Goal: Task Accomplishment & Management: Use online tool/utility

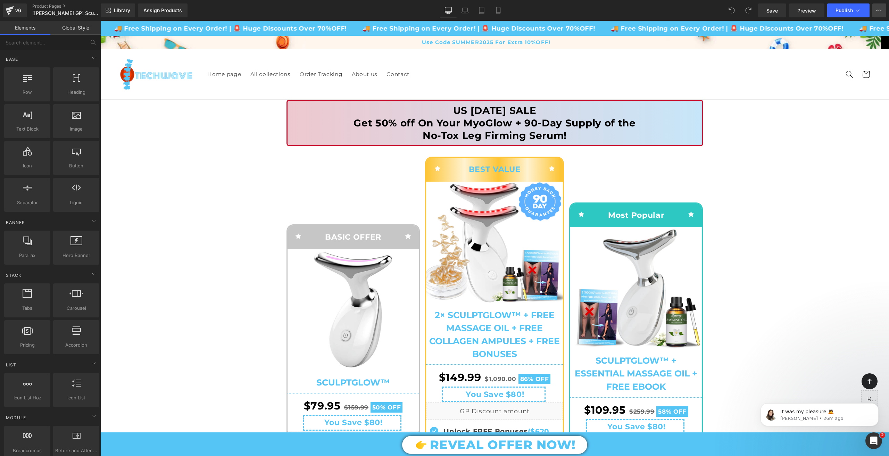
drag, startPoint x: 877, startPoint y: 13, endPoint x: 729, endPoint y: 7, distance: 148.1
click at [877, 13] on icon at bounding box center [880, 11] width 6 height 6
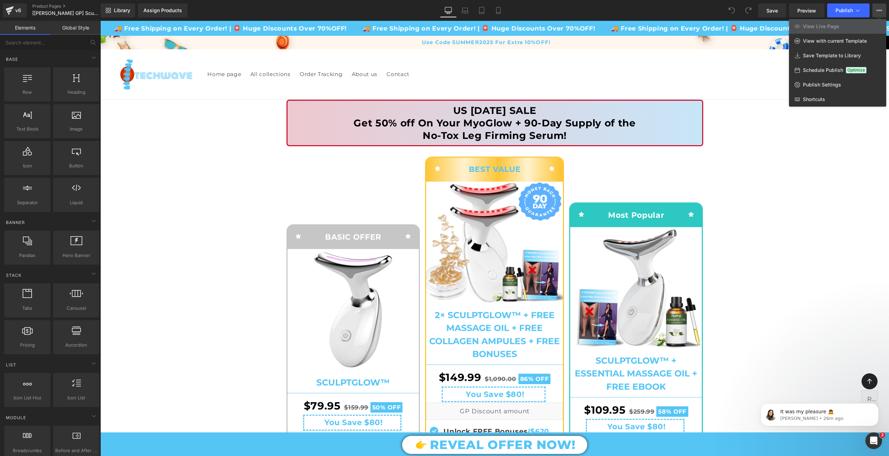
click at [825, 180] on div at bounding box center [494, 238] width 789 height 435
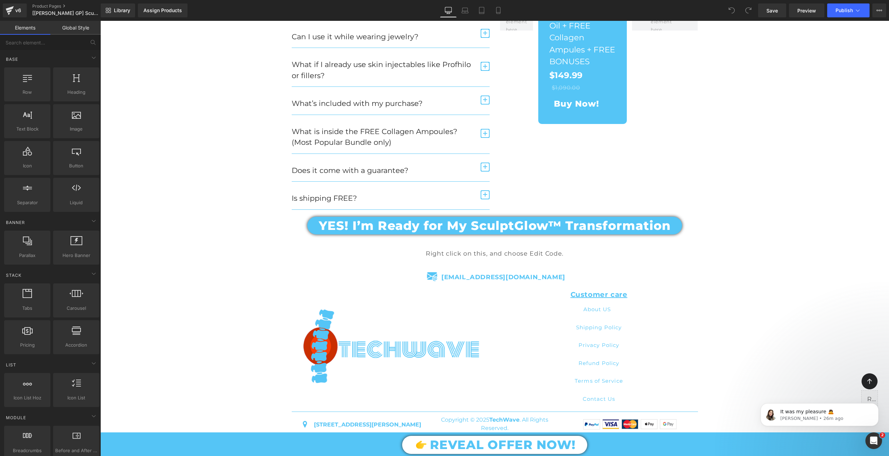
scroll to position [2619, 0]
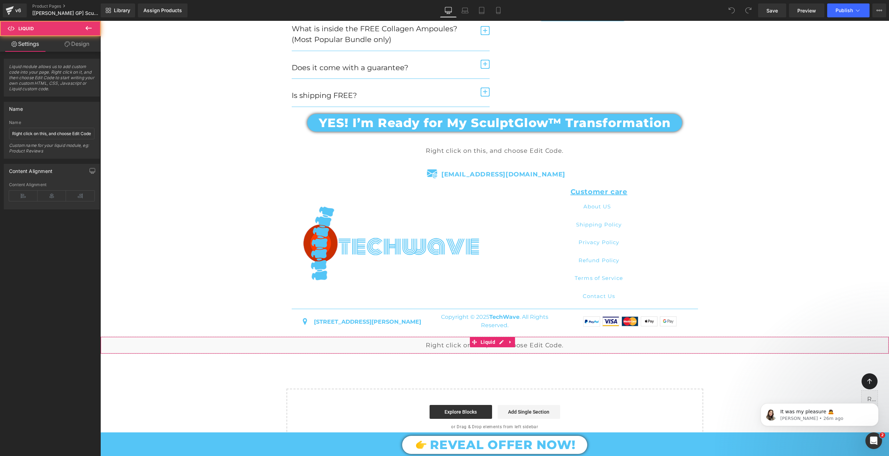
click at [457, 341] on div "Liquid" at bounding box center [494, 345] width 789 height 17
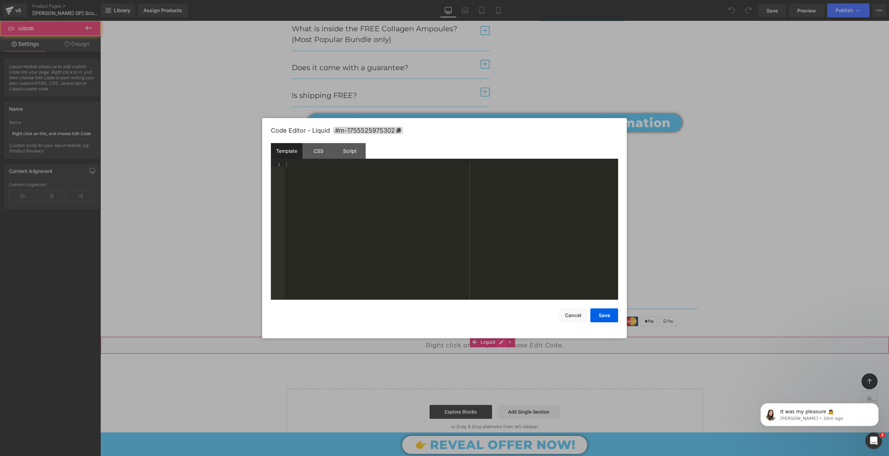
click at [498, 343] on div "Liquid" at bounding box center [494, 345] width 789 height 17
click at [321, 147] on div "CSS" at bounding box center [319, 151] width 32 height 16
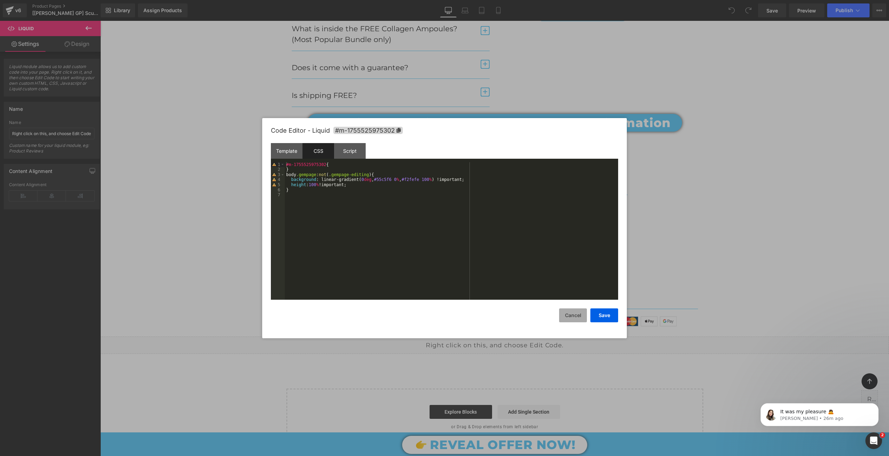
drag, startPoint x: 566, startPoint y: 320, endPoint x: 477, endPoint y: 280, distance: 97.3
click at [566, 320] on button "Cancel" at bounding box center [573, 315] width 28 height 14
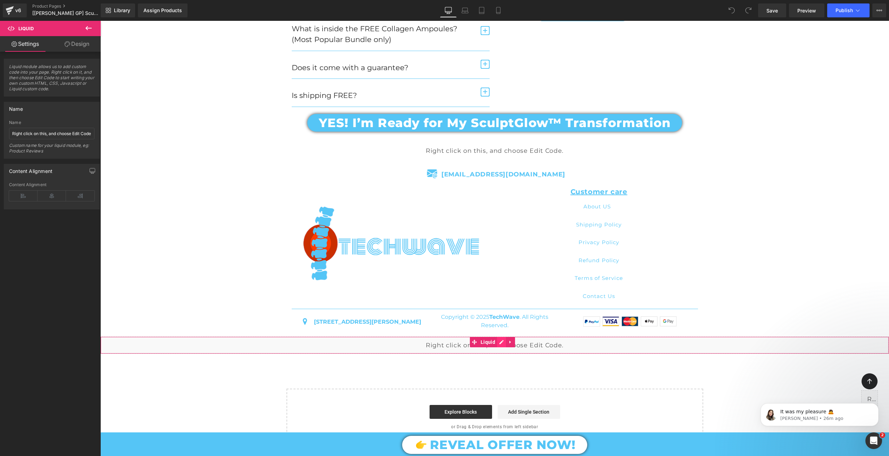
click at [503, 341] on div "Liquid" at bounding box center [494, 345] width 789 height 17
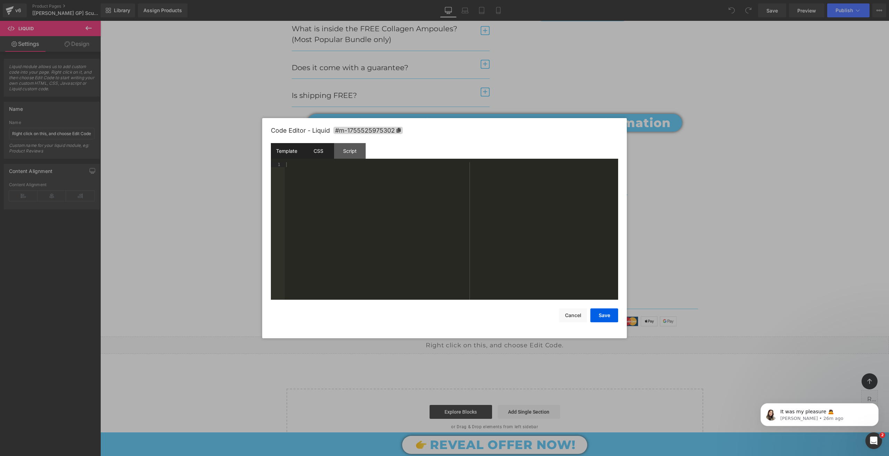
click at [318, 147] on div "CSS" at bounding box center [319, 151] width 32 height 16
click at [322, 199] on div "#m-1755525975302 { } body .gempage :not ( .gempage-editing ) { background : lin…" at bounding box center [451, 236] width 333 height 148
click at [69, 3] on div at bounding box center [444, 228] width 889 height 456
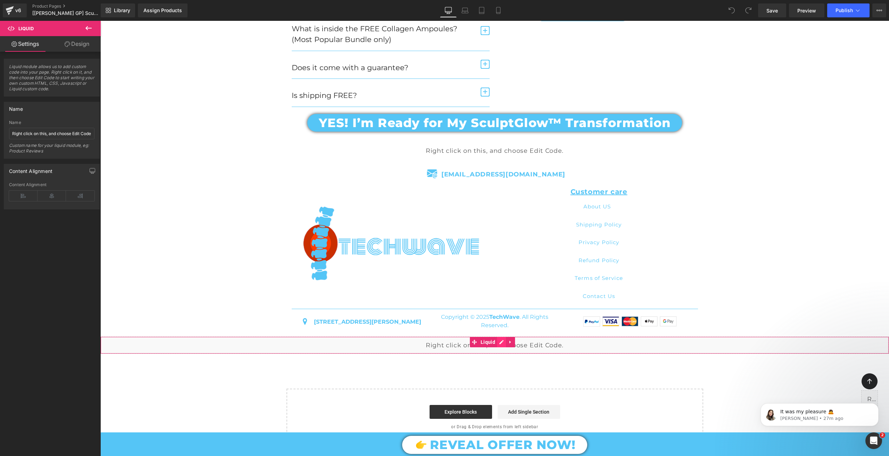
click at [505, 341] on div "Liquid" at bounding box center [494, 345] width 789 height 17
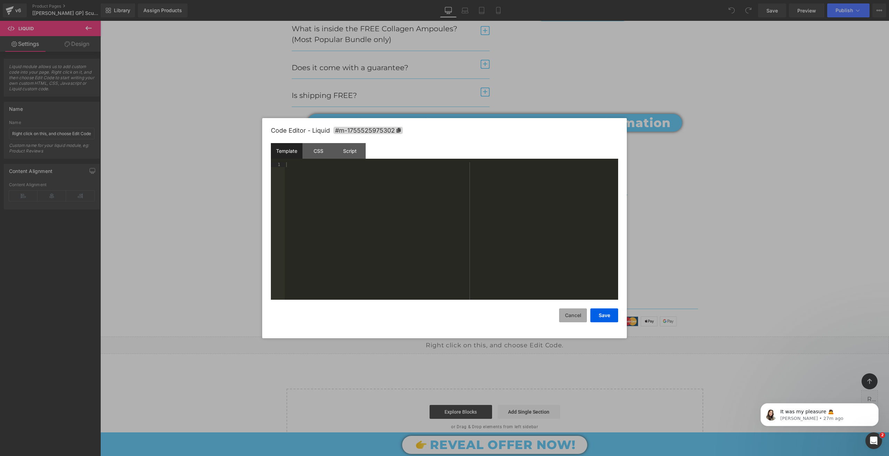
drag, startPoint x: 576, startPoint y: 308, endPoint x: 485, endPoint y: 253, distance: 106.5
click at [576, 308] on button "Cancel" at bounding box center [573, 315] width 28 height 14
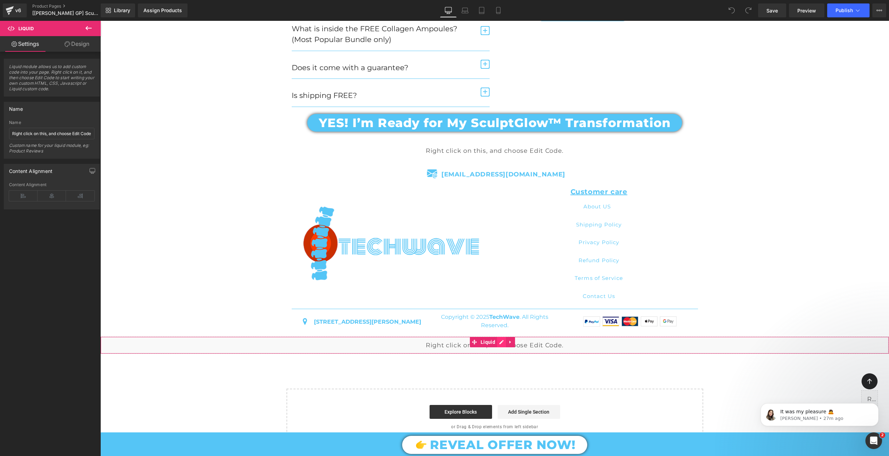
click at [502, 340] on div "Liquid" at bounding box center [494, 345] width 789 height 17
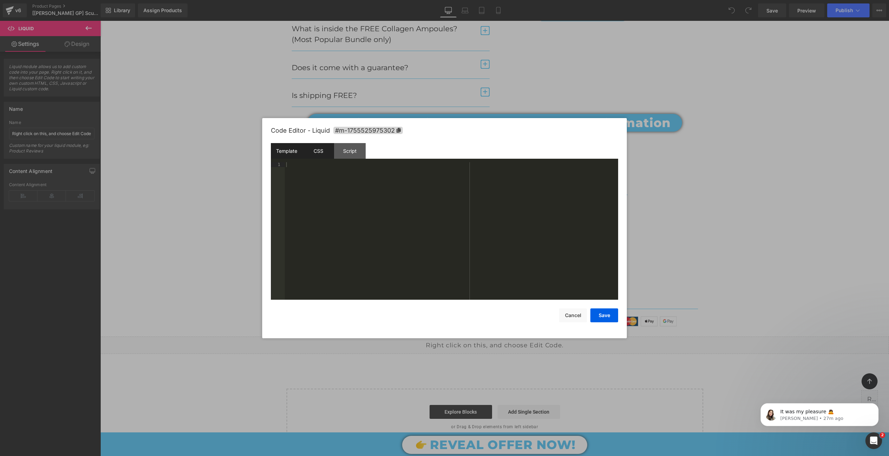
click at [315, 157] on div "CSS" at bounding box center [319, 151] width 32 height 16
drag, startPoint x: 318, startPoint y: 181, endPoint x: 427, endPoint y: 181, distance: 108.4
click at [427, 181] on div "#m-1755525975302 { } body .gempage :not ( .gempage-editing ) { background : lin…" at bounding box center [451, 236] width 333 height 148
click at [610, 318] on button "Save" at bounding box center [605, 315] width 28 height 14
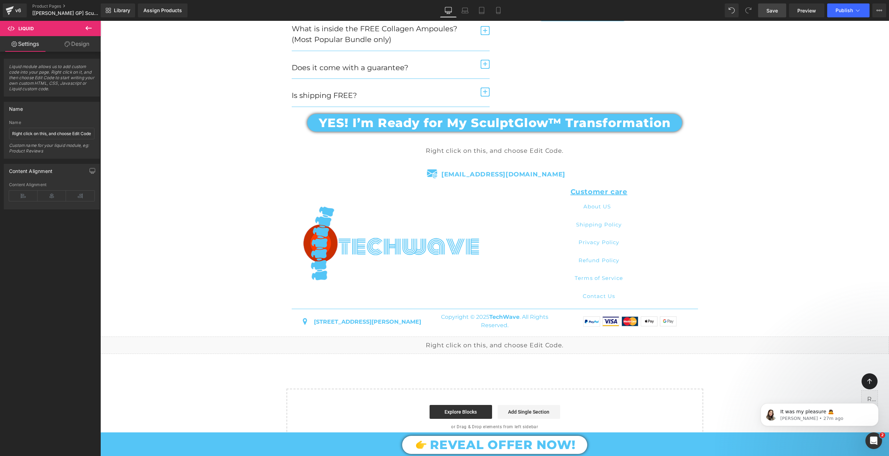
click at [774, 11] on span "Save" at bounding box center [772, 10] width 11 height 7
